Goal: Find specific page/section: Find specific page/section

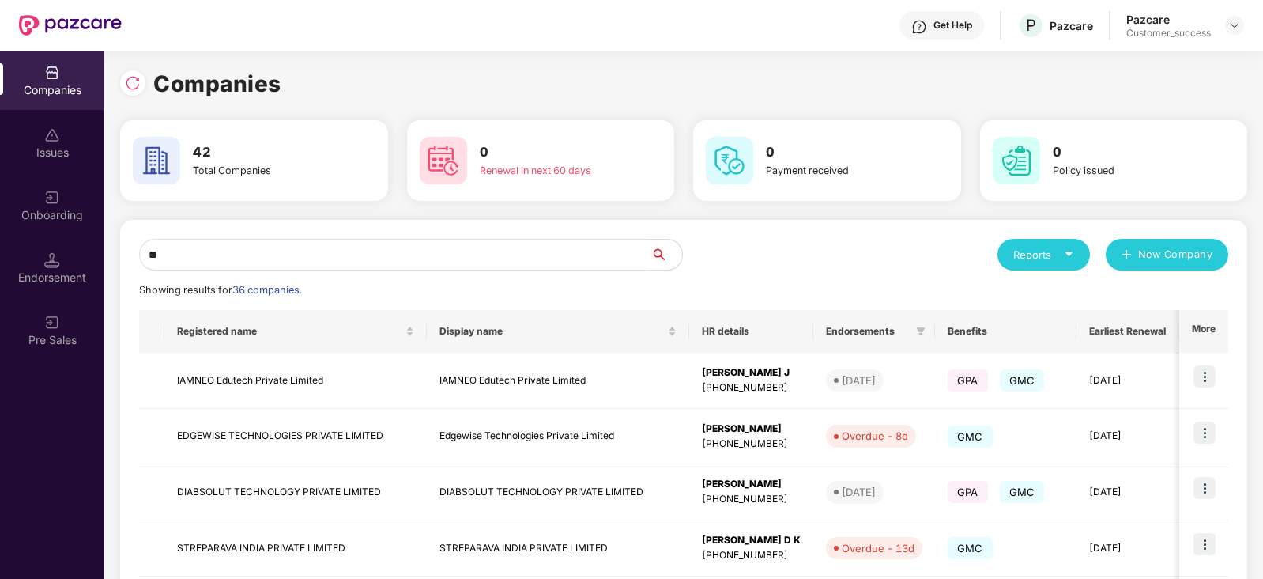
scroll to position [0, 1]
type input "*"
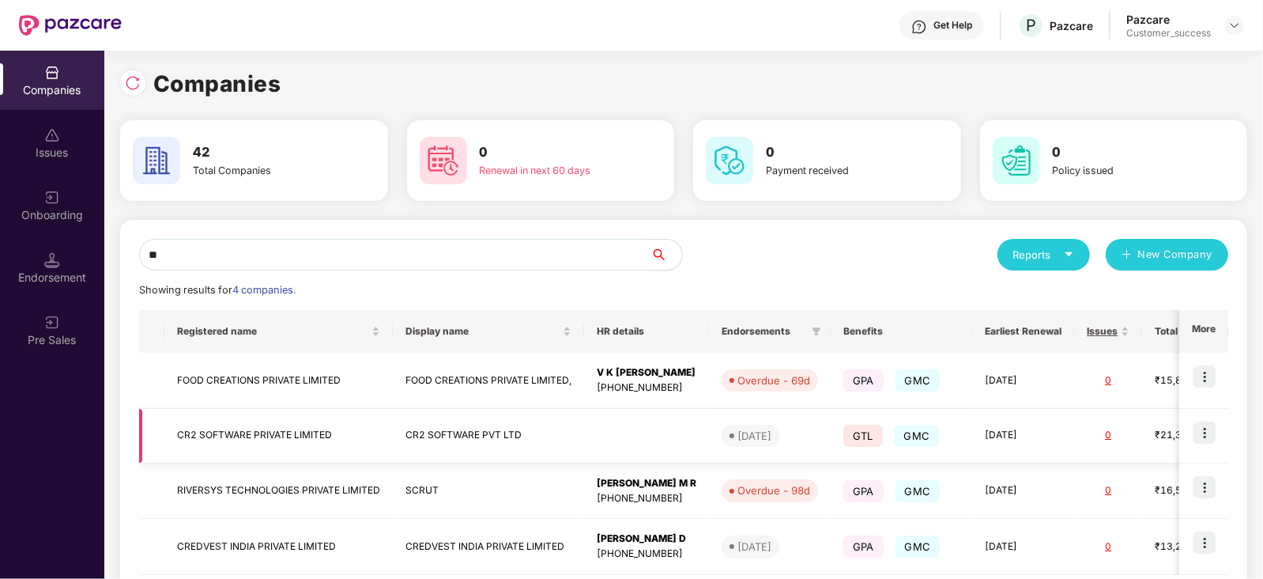
type input "**"
click at [1206, 425] on img at bounding box center [1205, 432] width 22 height 22
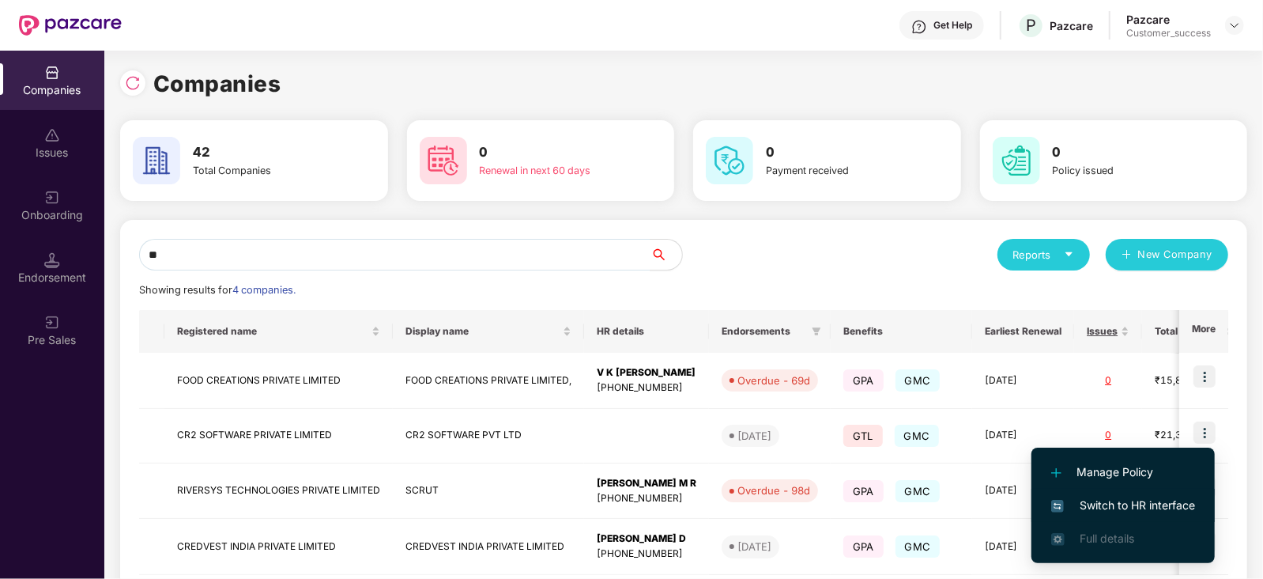
click at [1133, 505] on span "Switch to HR interface" at bounding box center [1124, 505] width 144 height 17
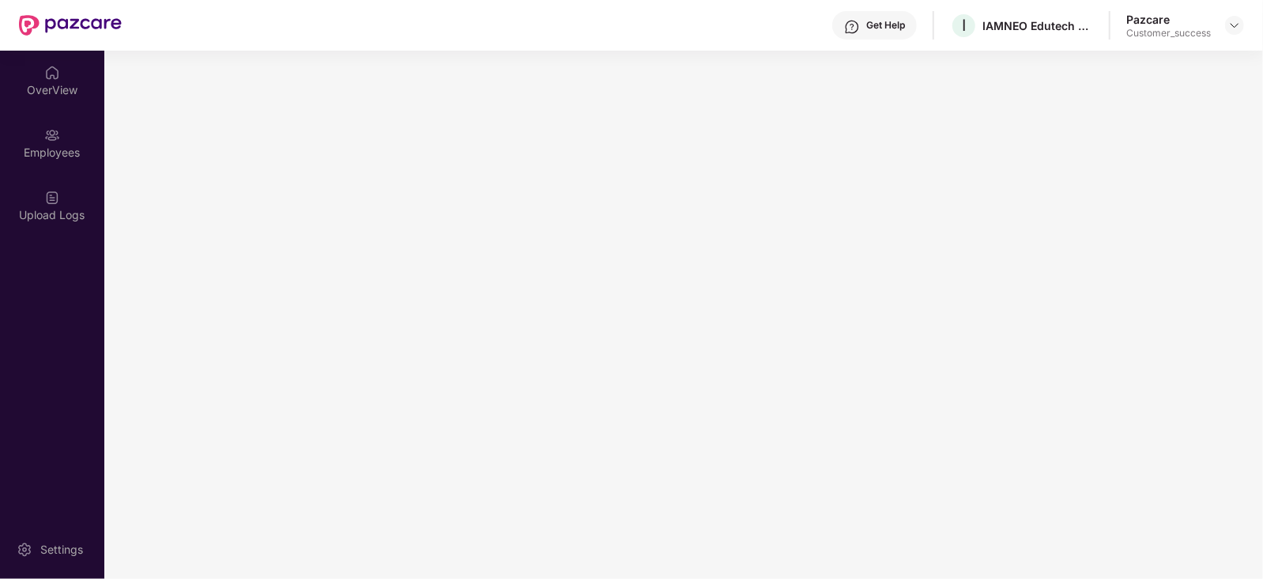
scroll to position [0, 0]
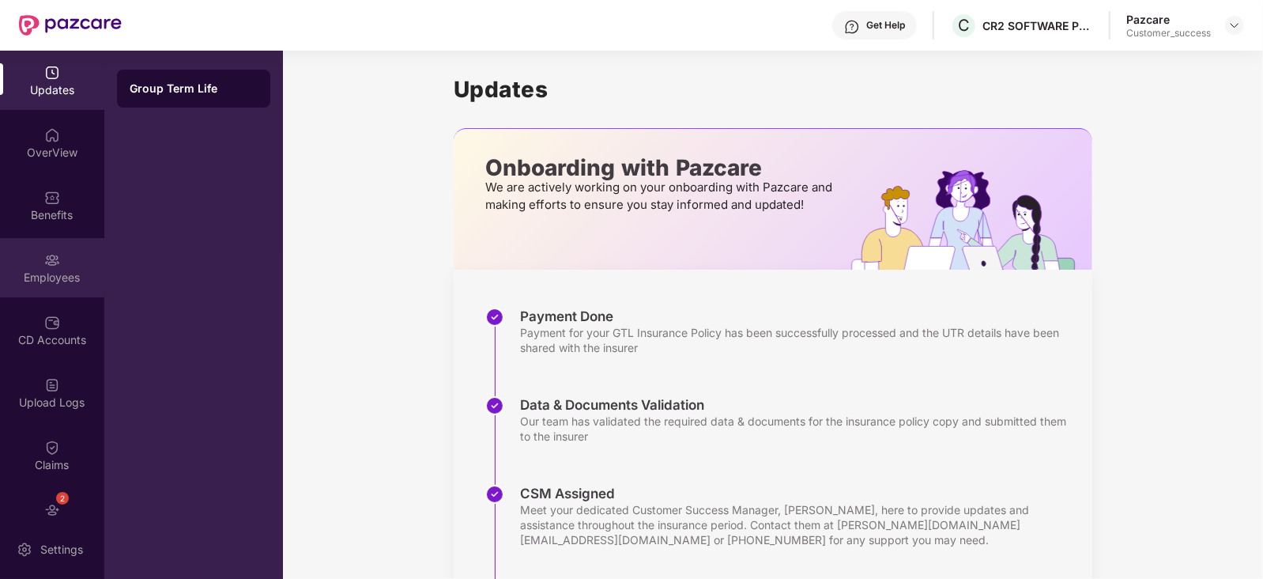
click at [49, 266] on img at bounding box center [52, 260] width 16 height 16
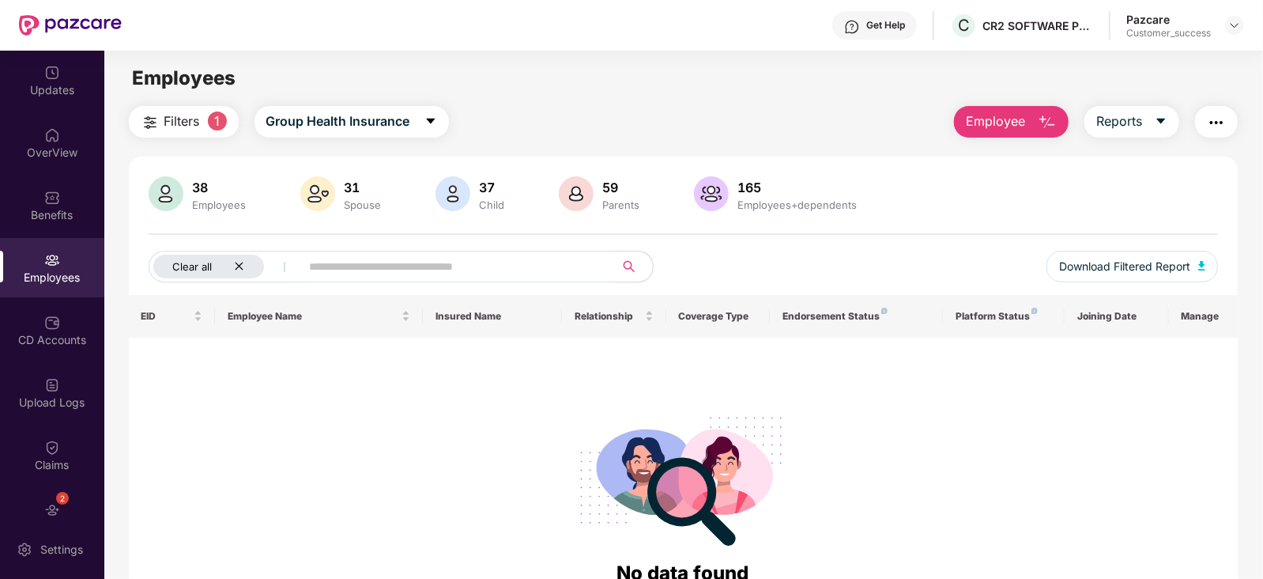
click at [245, 274] on div "Clear all" at bounding box center [208, 267] width 111 height 24
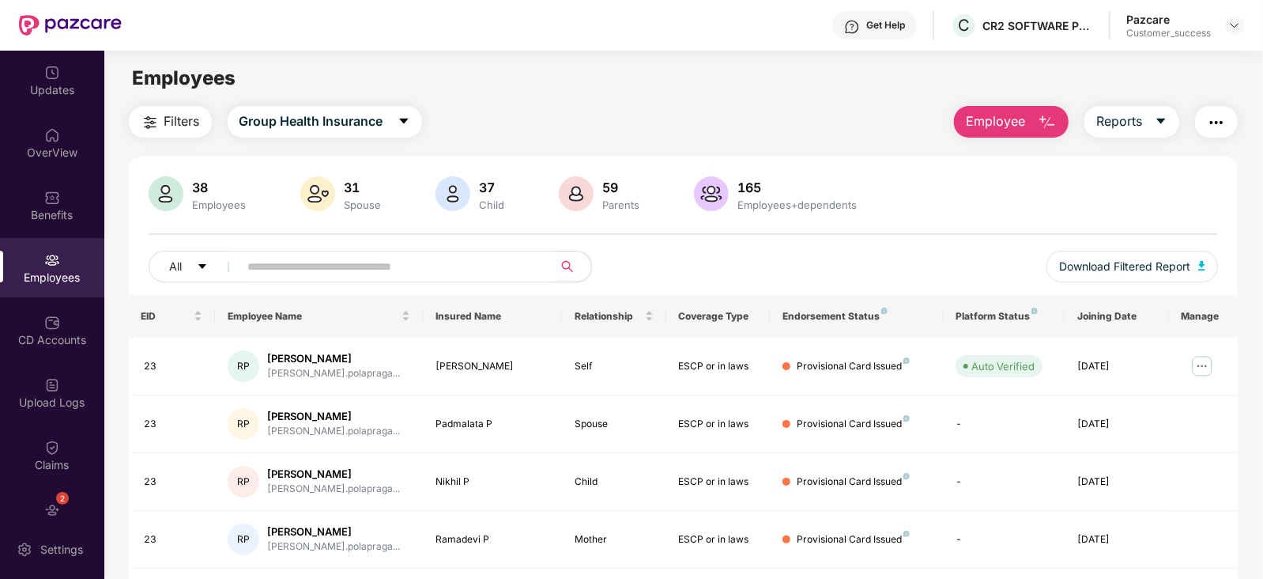
click at [273, 270] on input "text" at bounding box center [390, 267] width 284 height 24
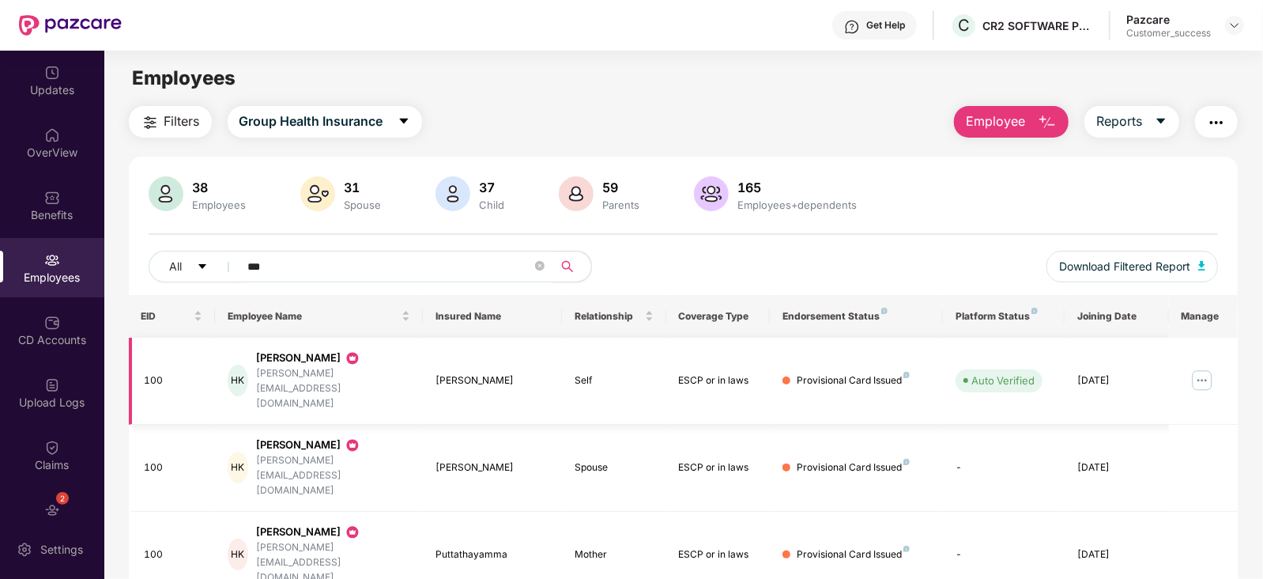
type input "***"
drag, startPoint x: 356, startPoint y: 373, endPoint x: 265, endPoint y: 377, distance: 91.0
click at [265, 377] on div "HK Harisha K [EMAIL_ADDRESS][DOMAIN_NAME]" at bounding box center [319, 380] width 183 height 61
copy div "[PERSON_NAME][EMAIL_ADDRESS][DOMAIN_NAME]"
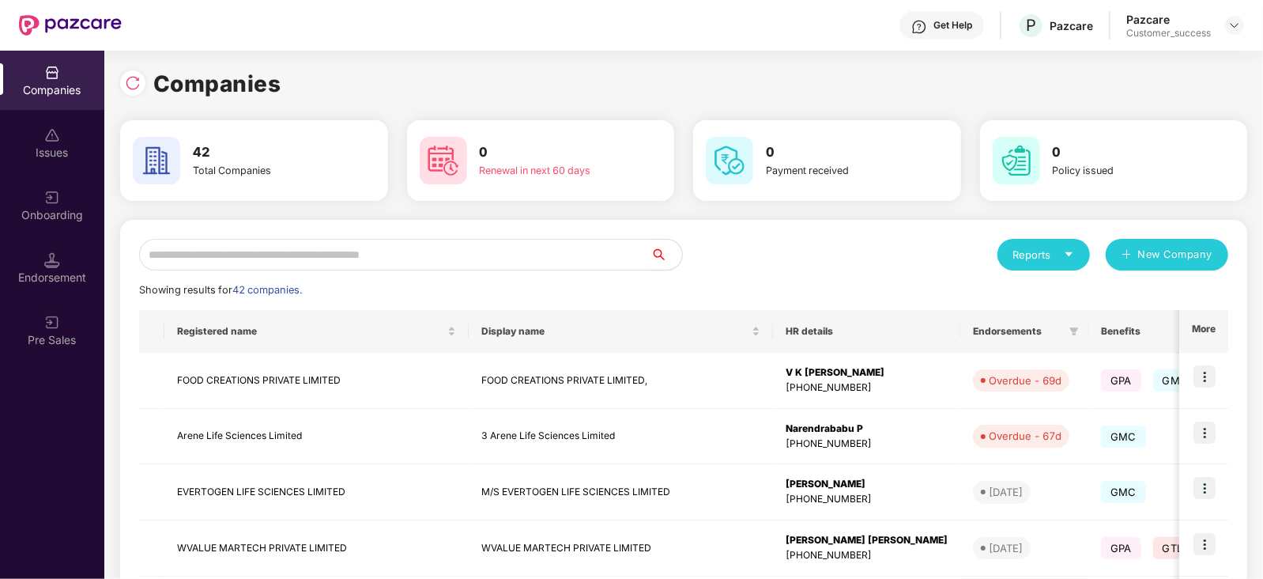
click at [272, 248] on input "text" at bounding box center [395, 255] width 512 height 32
type input "*"
click at [134, 85] on img at bounding box center [133, 83] width 16 height 16
click at [285, 255] on input "text" at bounding box center [395, 255] width 512 height 32
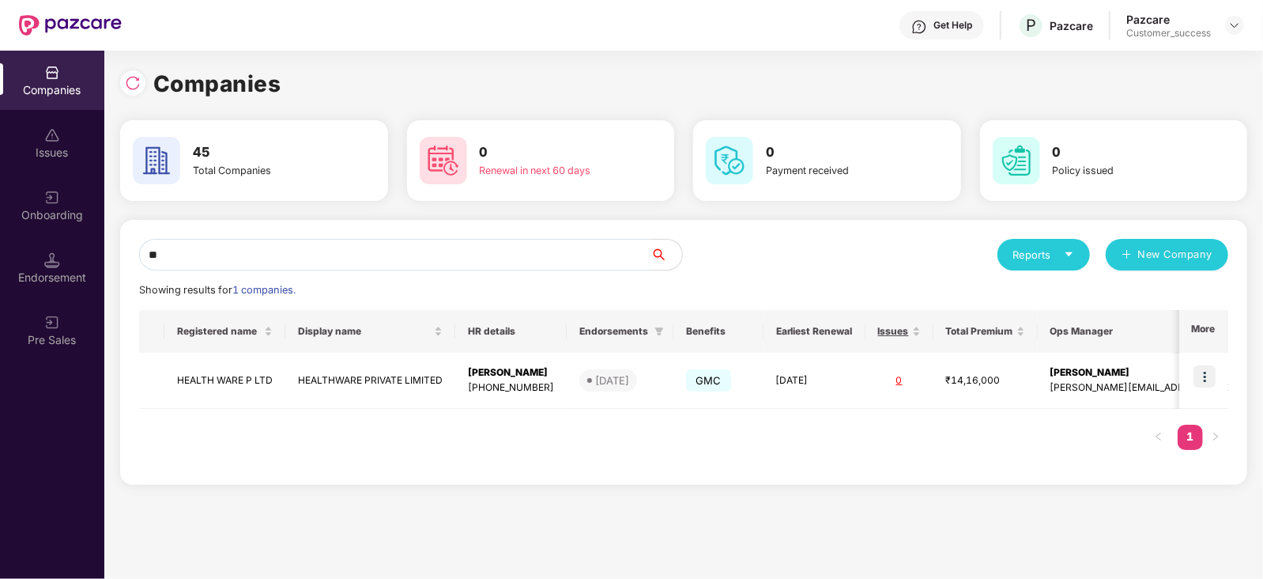
type input "*"
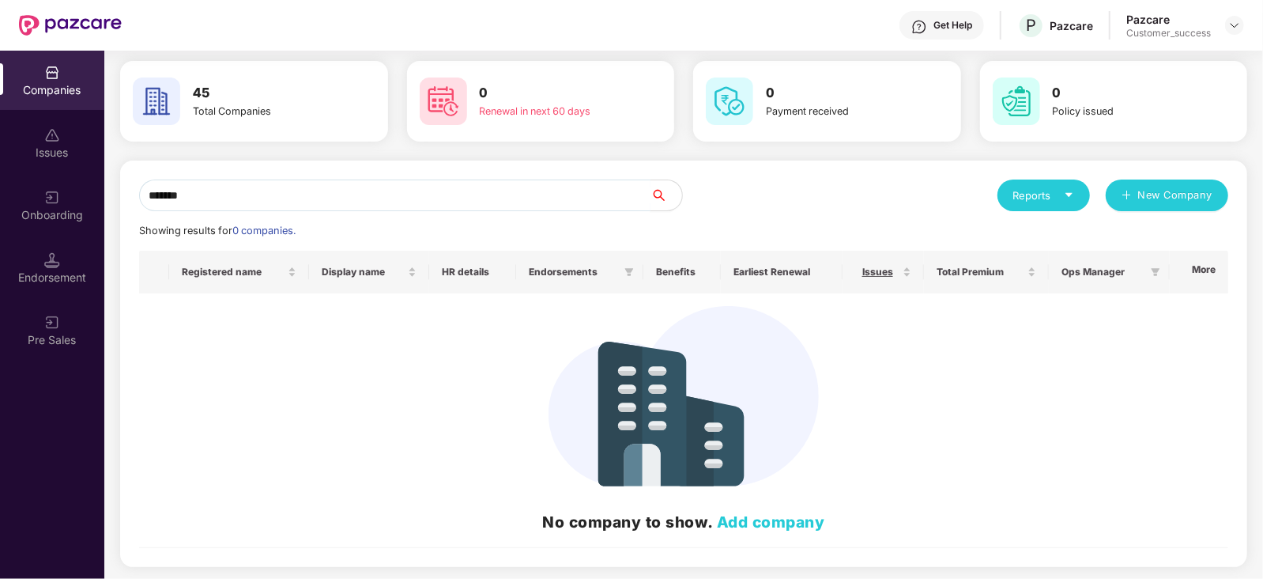
scroll to position [0, 0]
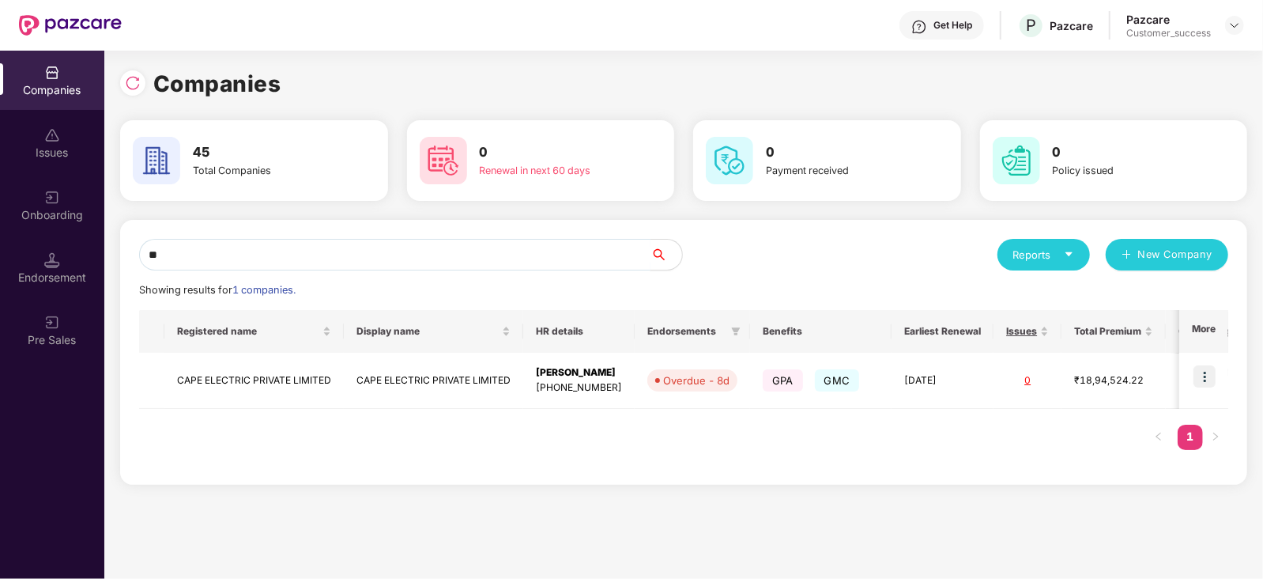
type input "*"
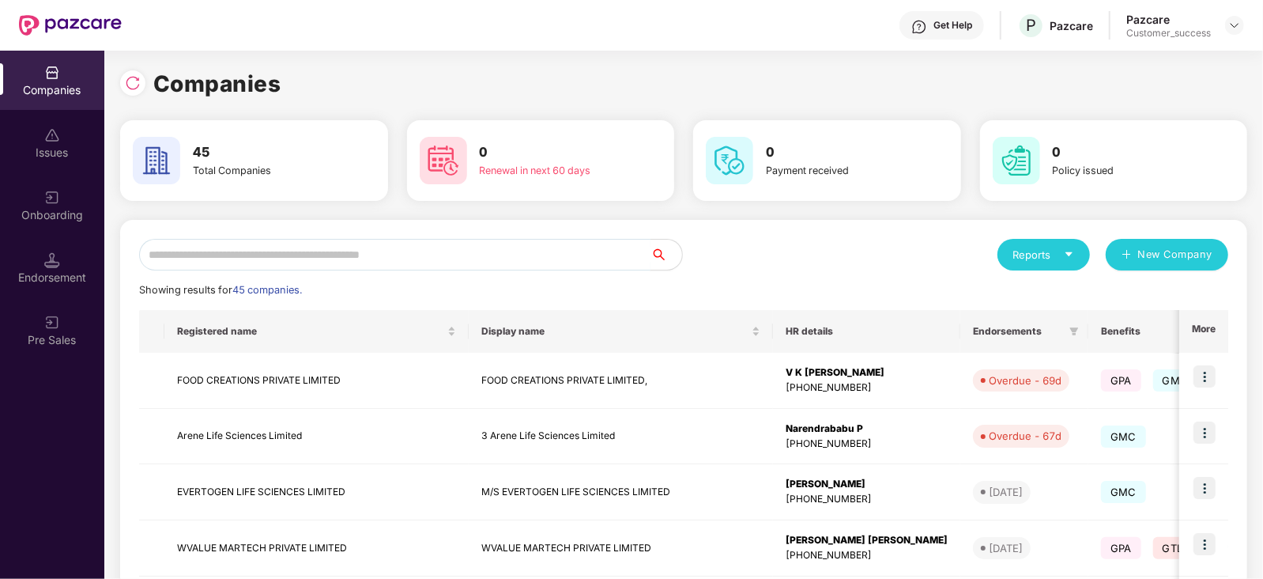
click at [285, 262] on input "text" at bounding box center [395, 255] width 512 height 32
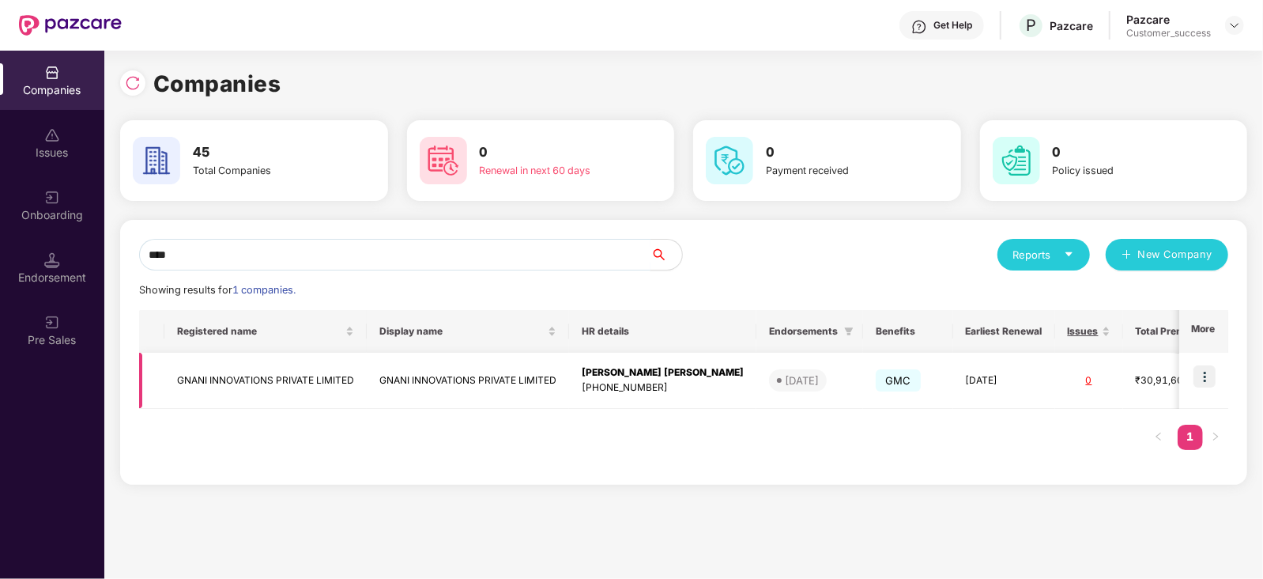
type input "****"
click at [1200, 370] on img at bounding box center [1205, 376] width 22 height 22
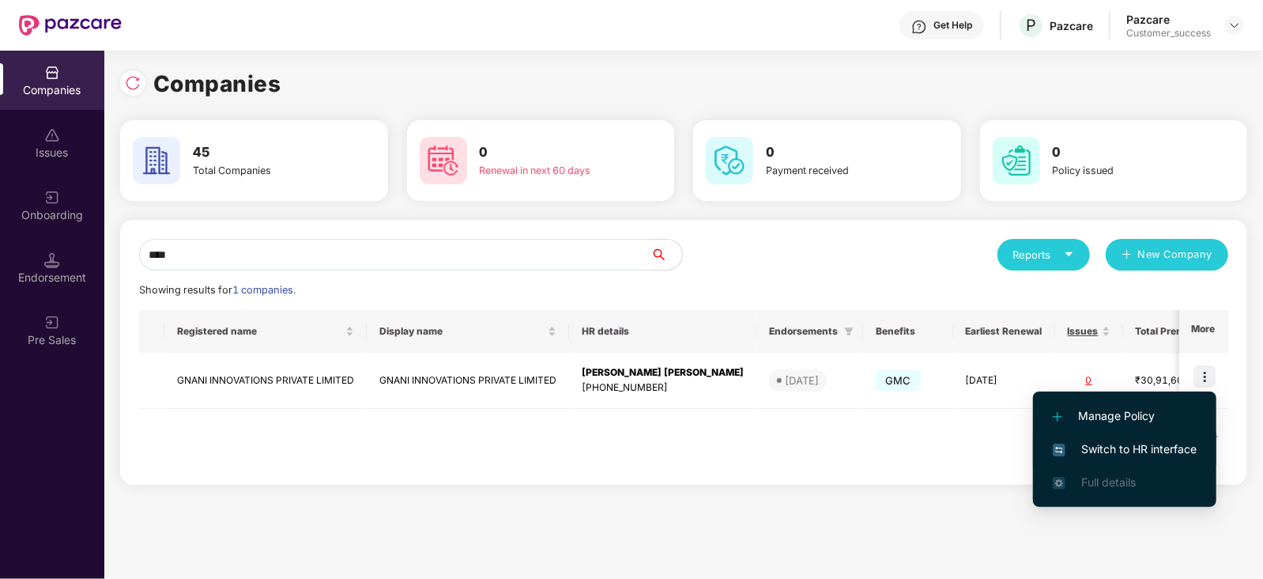
click at [1168, 437] on li "Switch to HR interface" at bounding box center [1124, 448] width 183 height 33
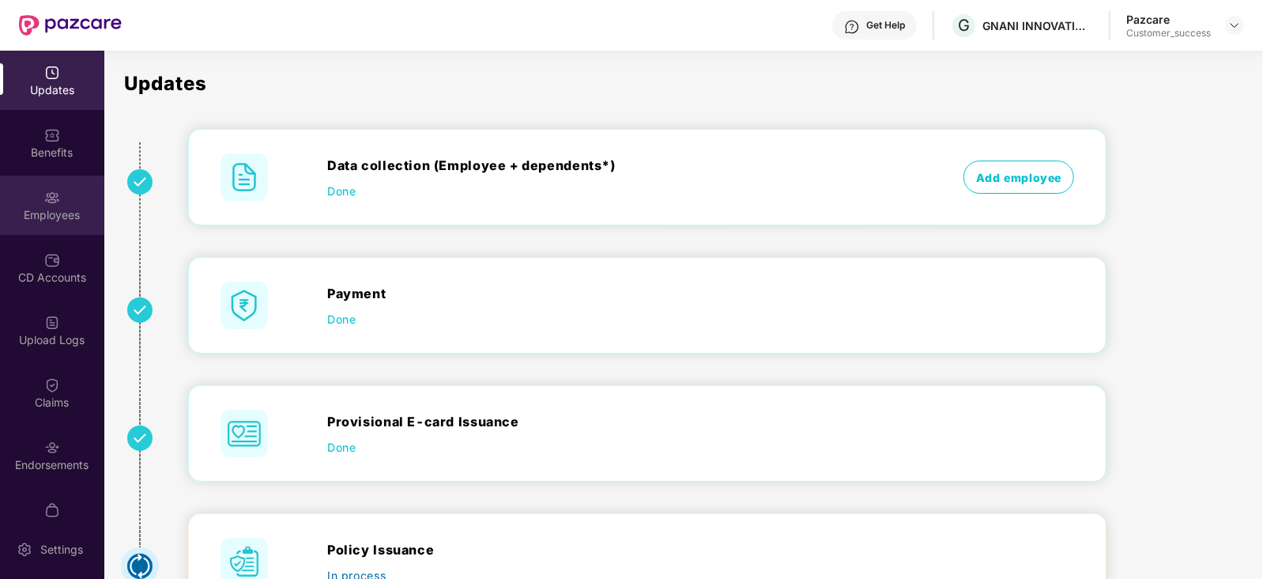
click at [47, 201] on img at bounding box center [52, 198] width 16 height 16
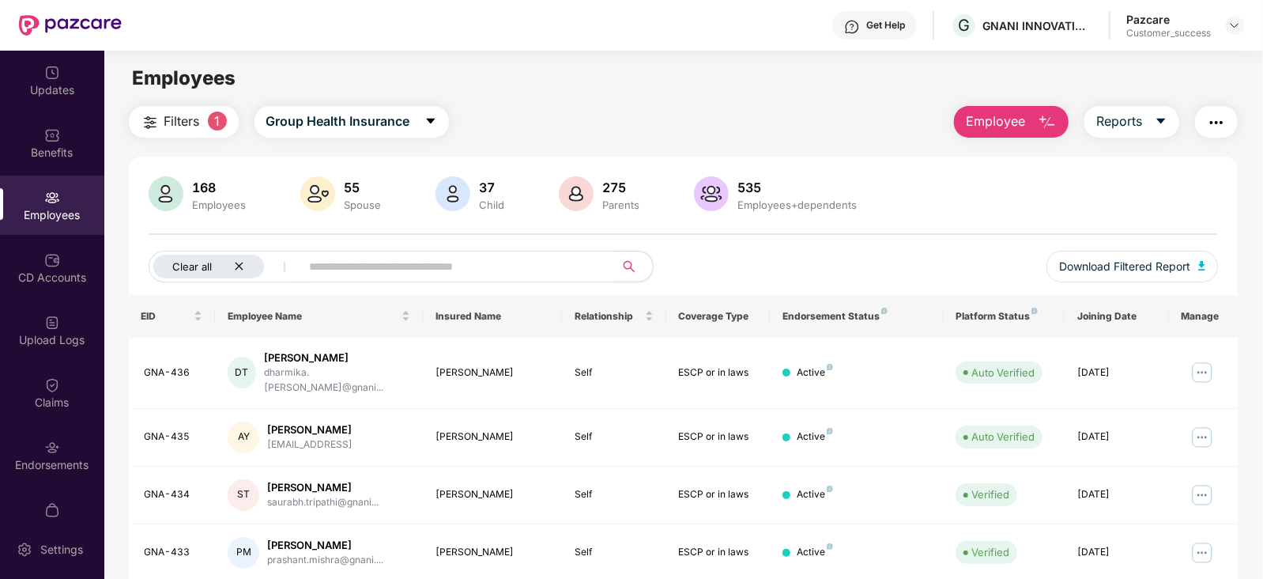
click at [237, 261] on icon "close" at bounding box center [239, 266] width 10 height 10
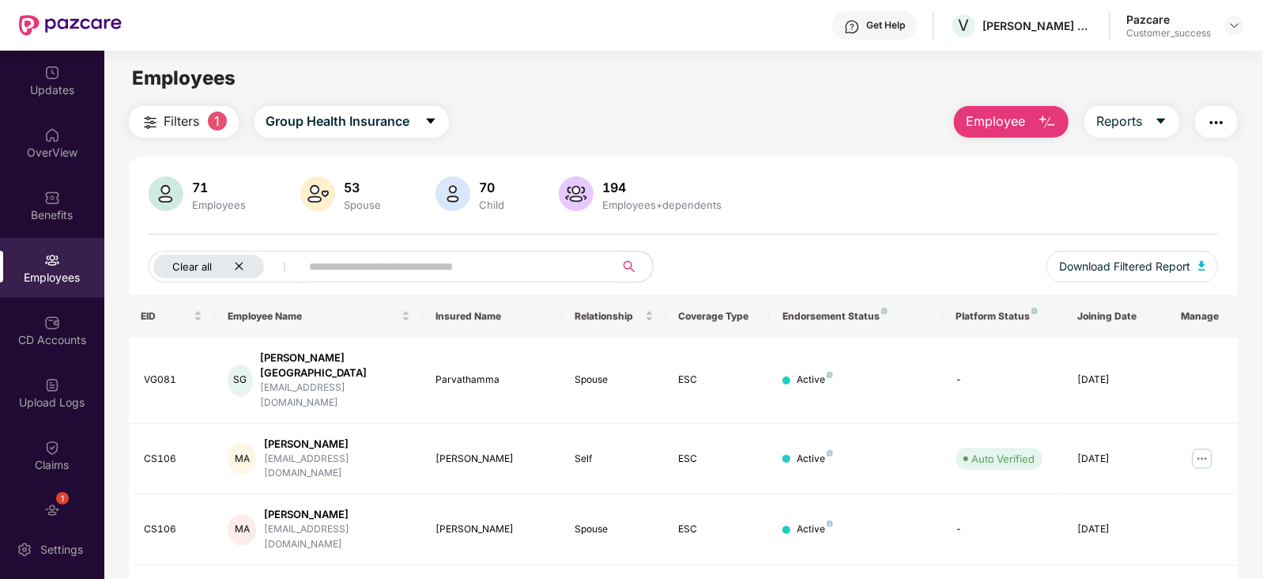
click at [246, 262] on div "Clear all" at bounding box center [208, 267] width 111 height 24
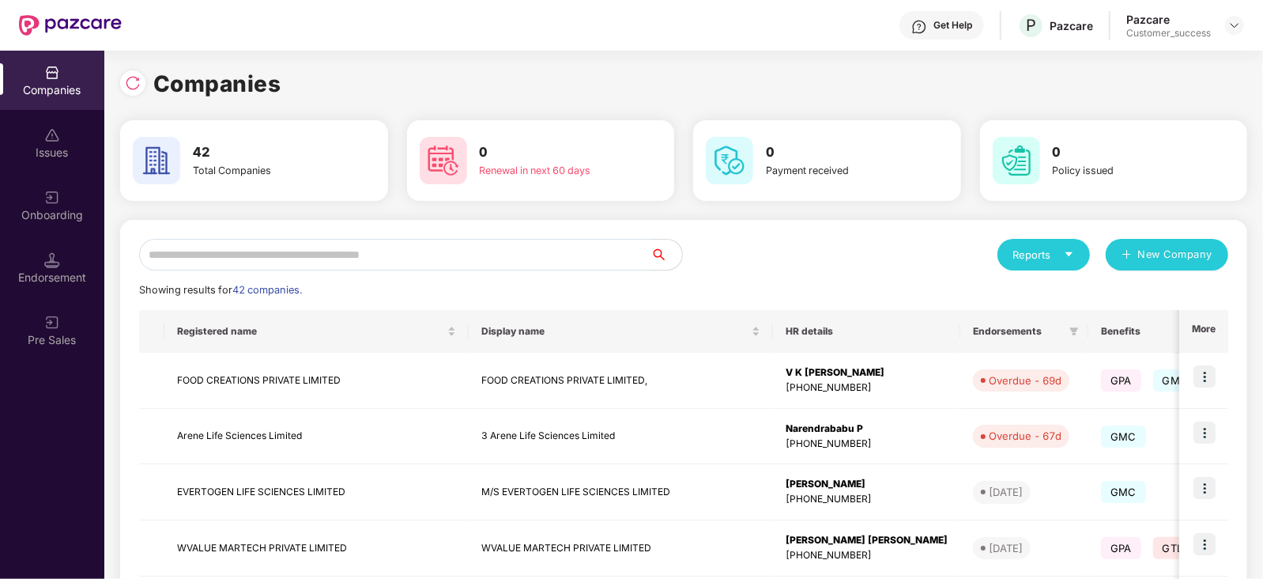
click at [205, 261] on input "text" at bounding box center [395, 255] width 512 height 32
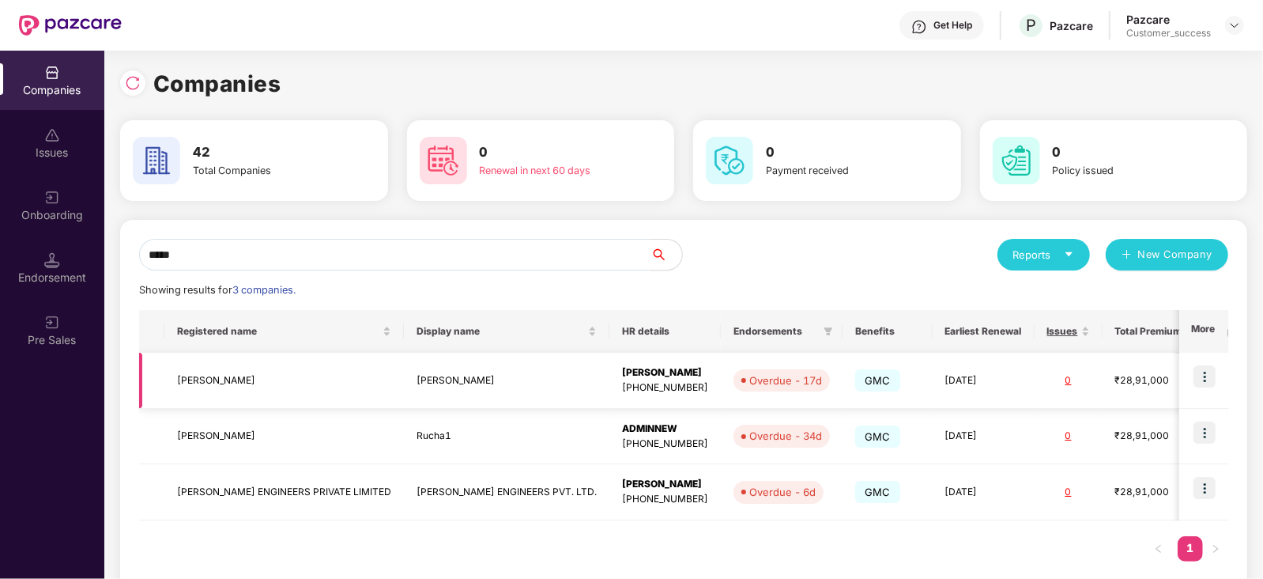
type input "*****"
click at [1204, 373] on img at bounding box center [1205, 376] width 22 height 22
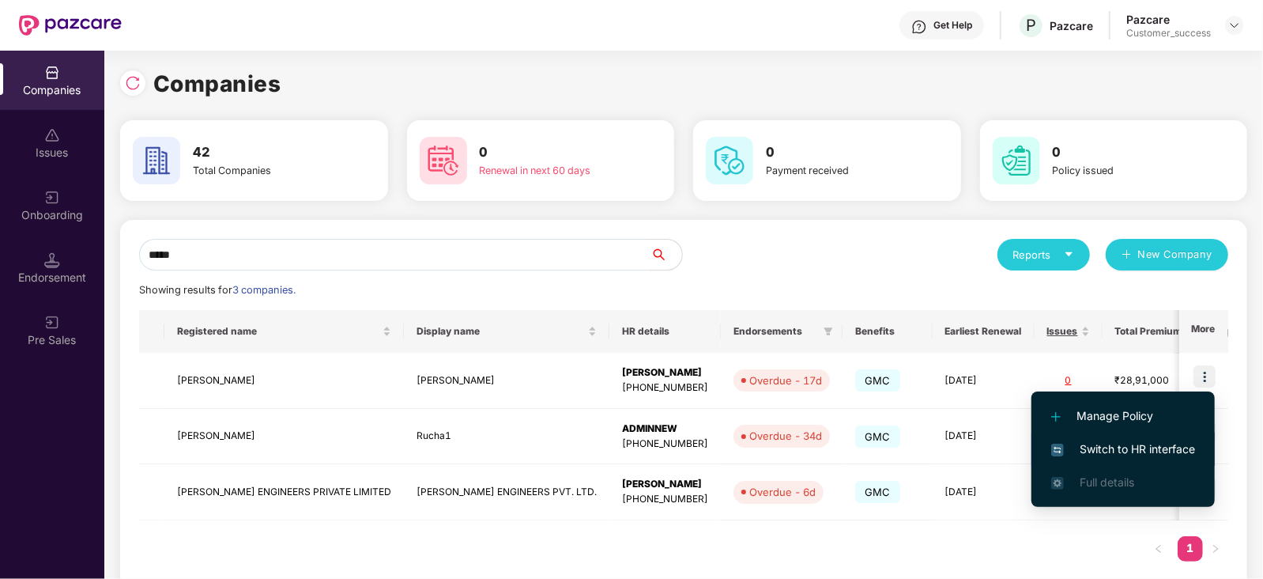
click at [1141, 438] on li "Switch to HR interface" at bounding box center [1123, 448] width 183 height 33
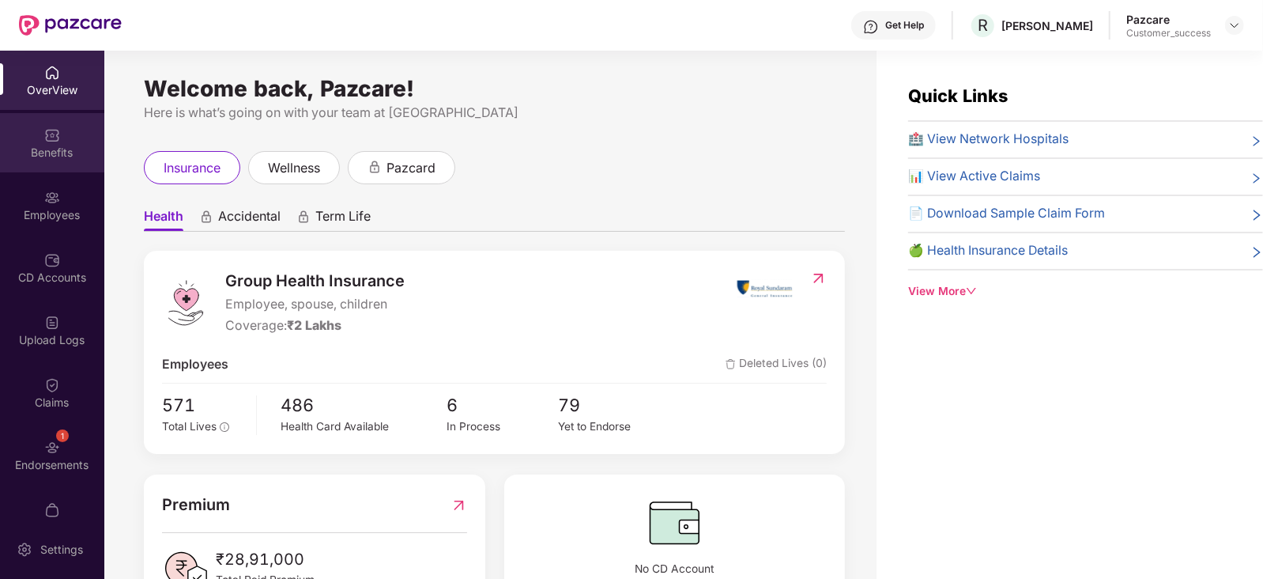
click at [45, 142] on img at bounding box center [52, 135] width 16 height 16
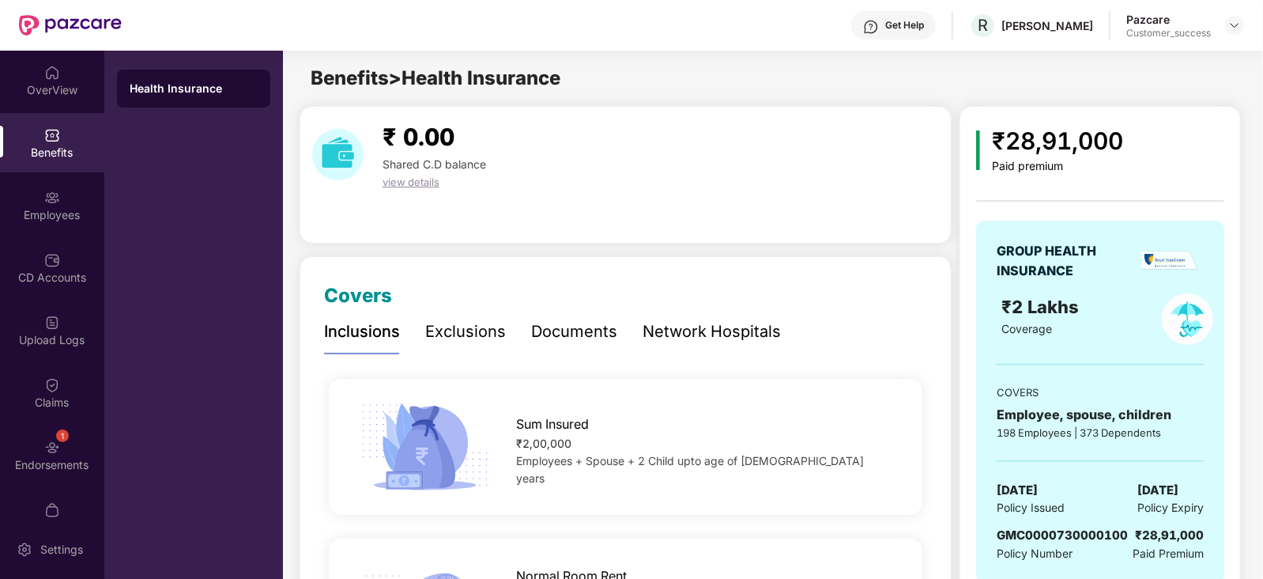
click at [711, 326] on div "Network Hospitals" at bounding box center [712, 331] width 138 height 25
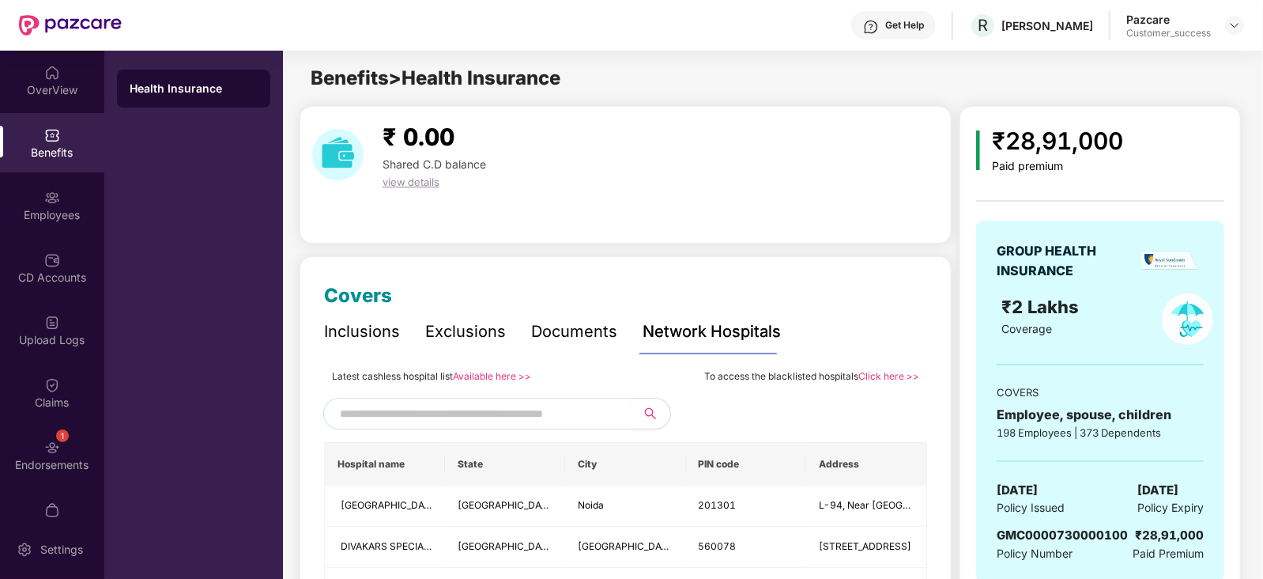
click at [493, 372] on link "Available here >>" at bounding box center [492, 376] width 78 height 12
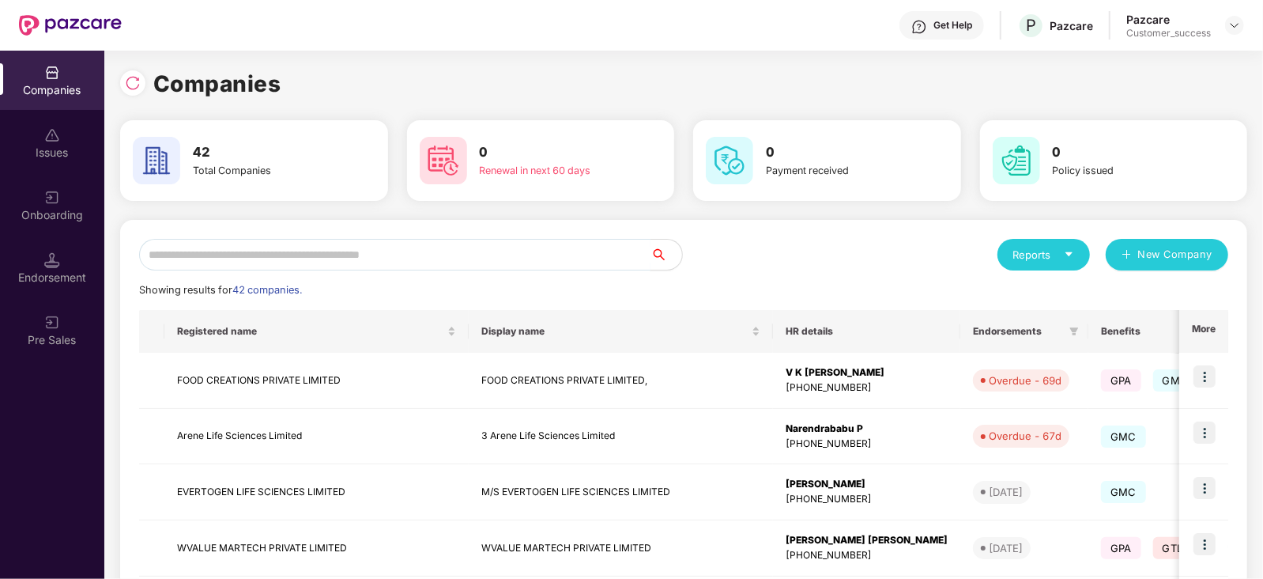
click at [242, 250] on input "text" at bounding box center [395, 255] width 512 height 32
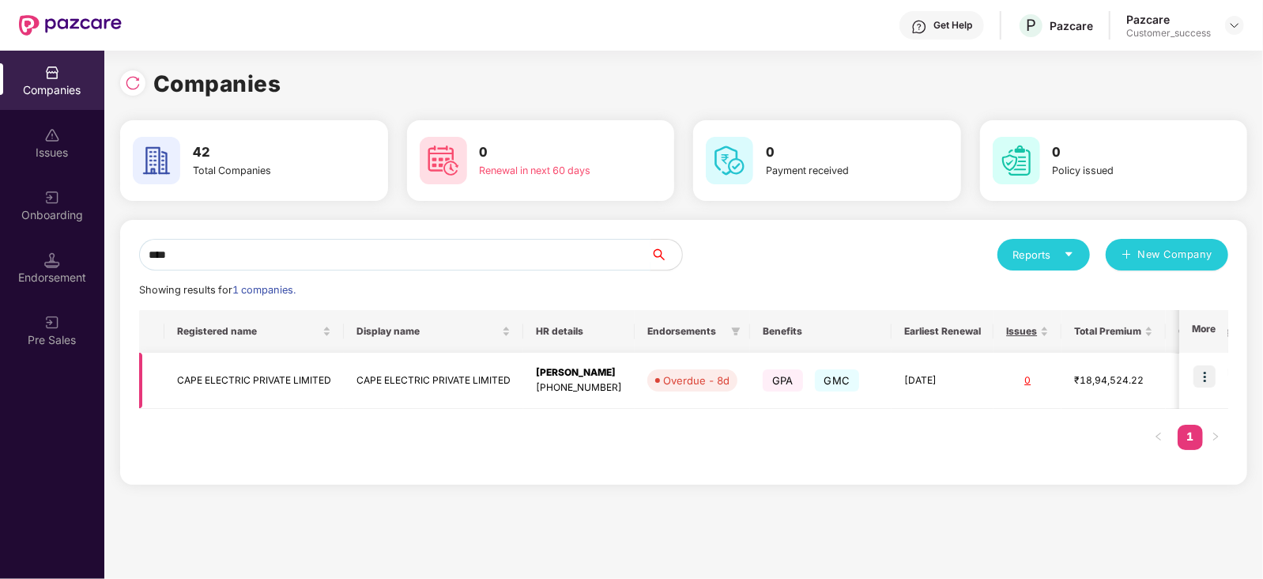
type input "****"
click at [262, 385] on td "CAPE ELECTRIC PRIVATE LIMITED" at bounding box center [253, 381] width 179 height 56
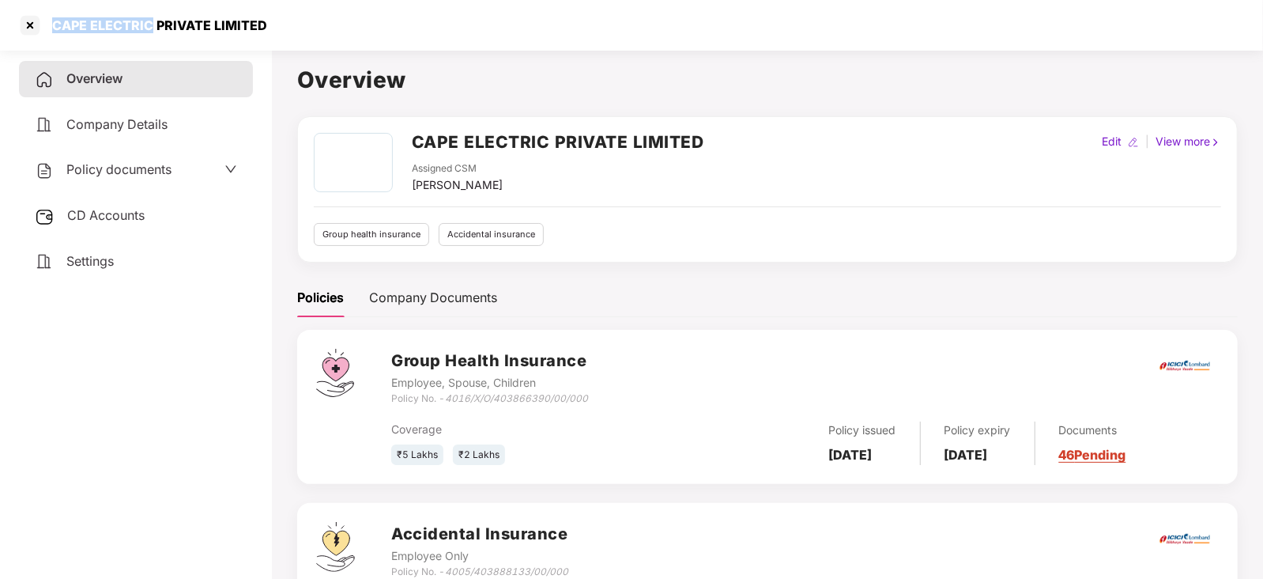
drag, startPoint x: 153, startPoint y: 29, endPoint x: 53, endPoint y: 27, distance: 99.6
click at [53, 27] on div "CAPE ELECTRIC PRIVATE LIMITED" at bounding box center [155, 25] width 225 height 16
copy div "CAPE ELECTRIC"
